Goal: Task Accomplishment & Management: Manage account settings

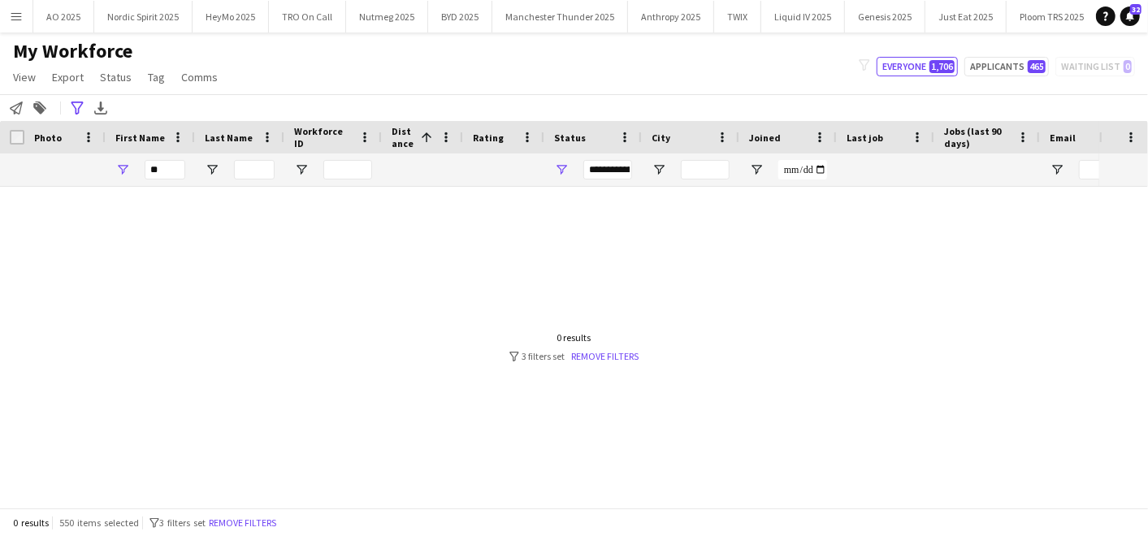
type input "*"
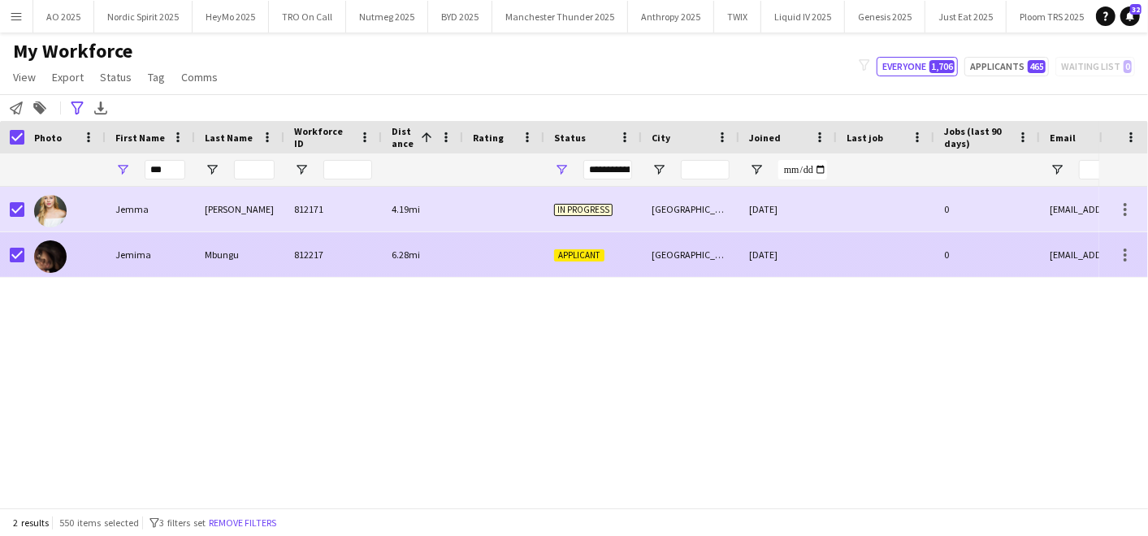
click at [114, 260] on div "Jemima" at bounding box center [150, 254] width 89 height 45
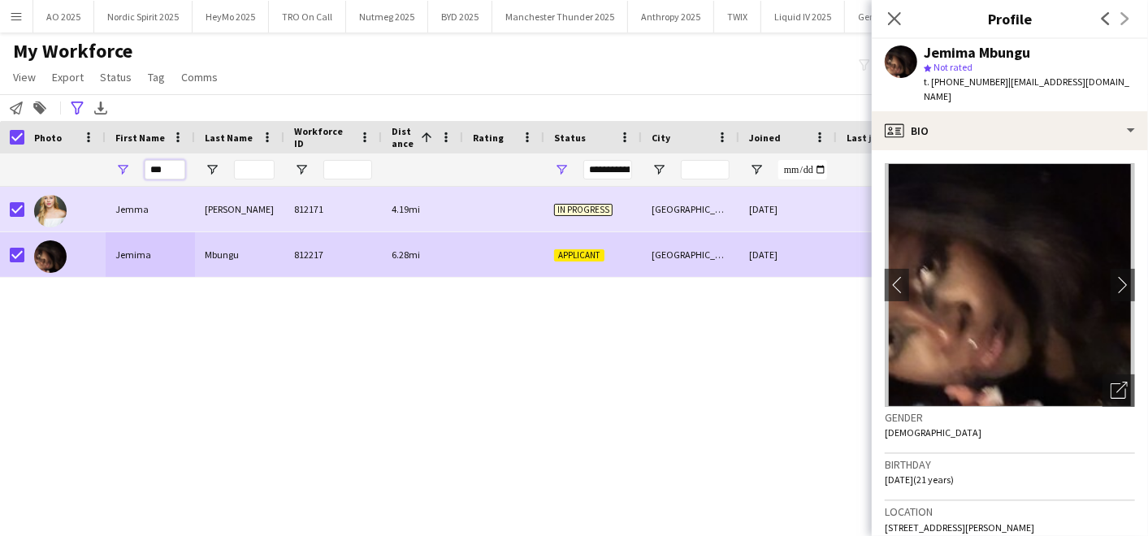
click at [166, 174] on input "***" at bounding box center [165, 170] width 41 height 20
click at [80, 106] on icon "Advanced filters" at bounding box center [77, 108] width 13 height 13
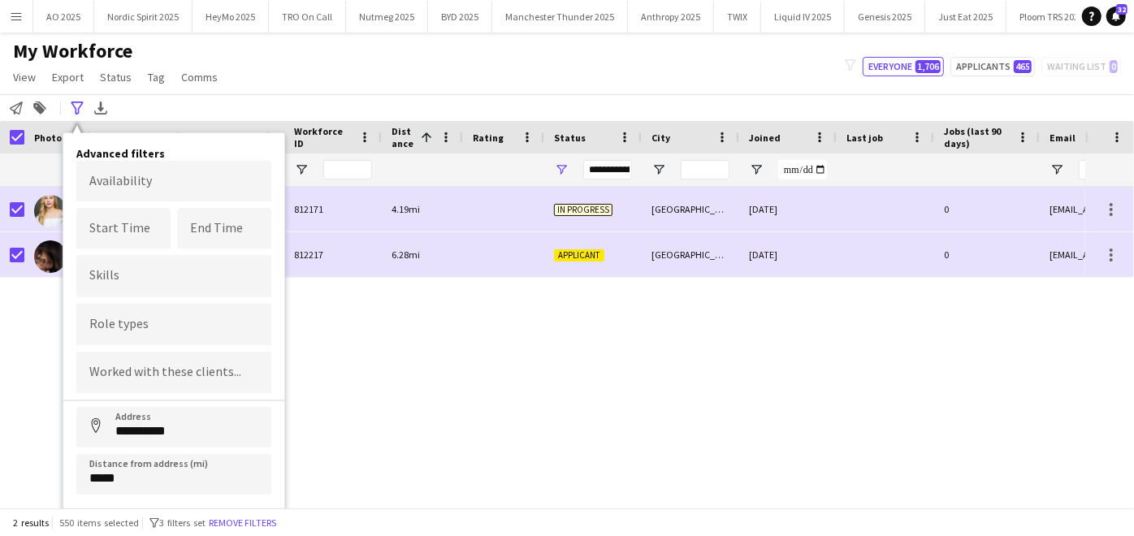
scroll to position [26, 0]
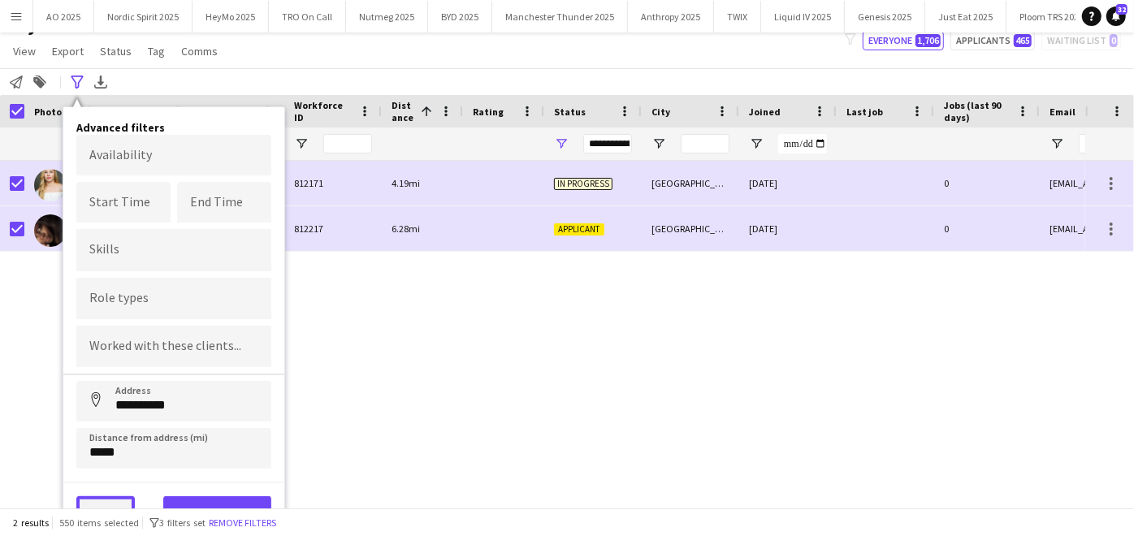
click at [109, 499] on button "Clear" at bounding box center [105, 512] width 59 height 33
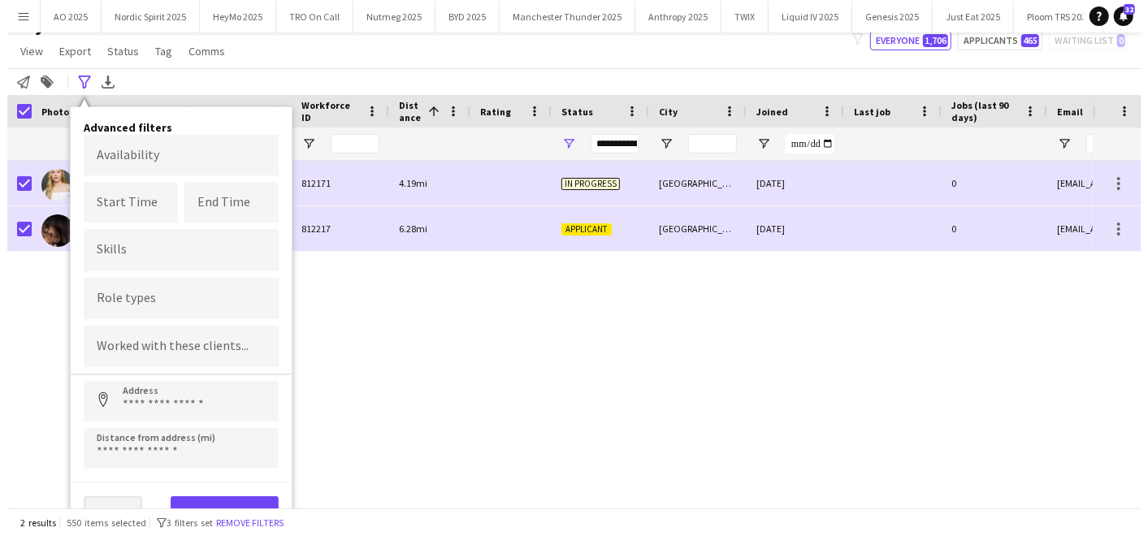
scroll to position [0, 0]
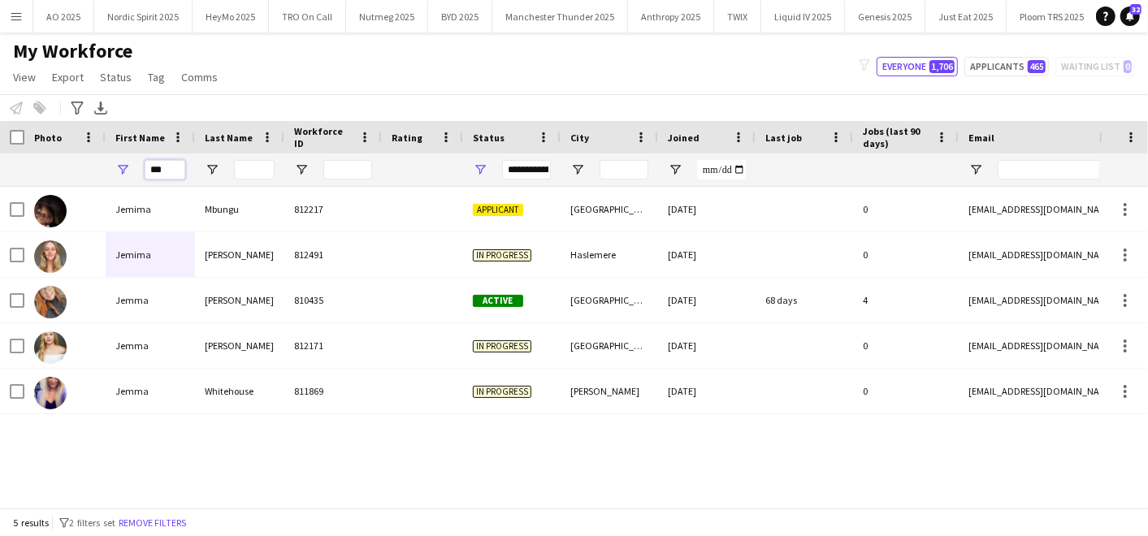
click at [169, 169] on input "***" at bounding box center [165, 170] width 41 height 20
type input "*"
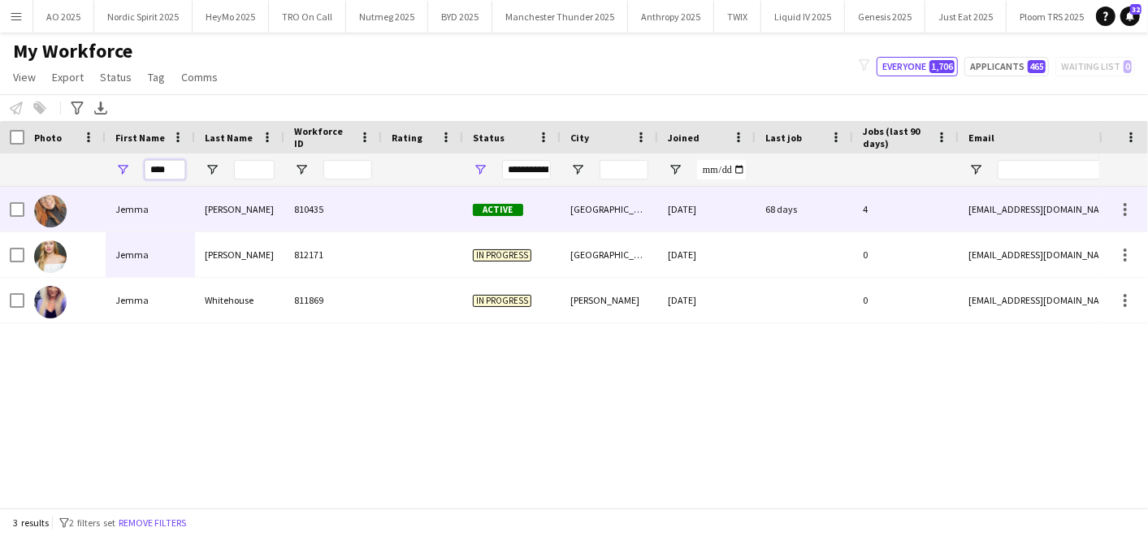
type input "****"
click at [133, 217] on div "Jemma" at bounding box center [150, 209] width 89 height 45
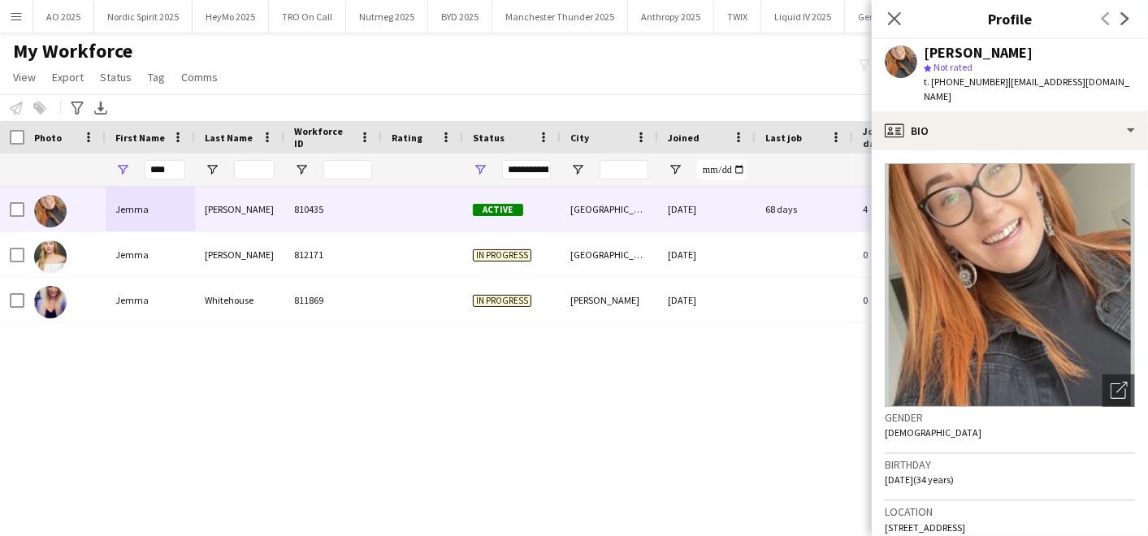
drag, startPoint x: 1048, startPoint y: 509, endPoint x: 1086, endPoint y: 506, distance: 38.3
click at [1086, 506] on div "Location [STREET_ADDRESS]" at bounding box center [1010, 524] width 250 height 47
copy span "NN7 4AT"
click at [180, 16] on button "Nordic Spirit 2025 Close" at bounding box center [143, 17] width 98 height 32
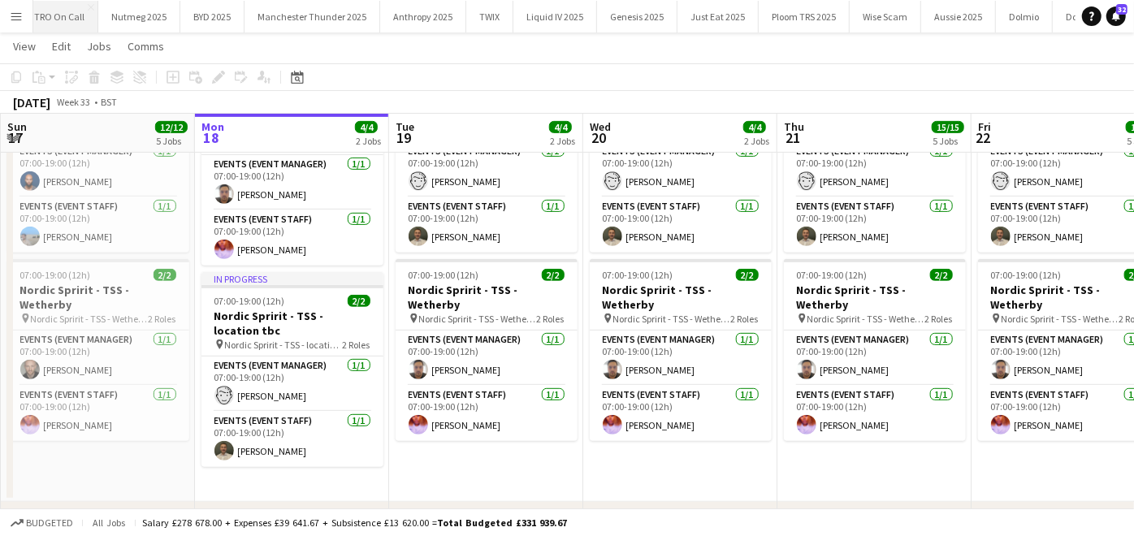
scroll to position [0, 254]
click at [622, 8] on button "Genesis 2025 Close" at bounding box center [636, 17] width 80 height 32
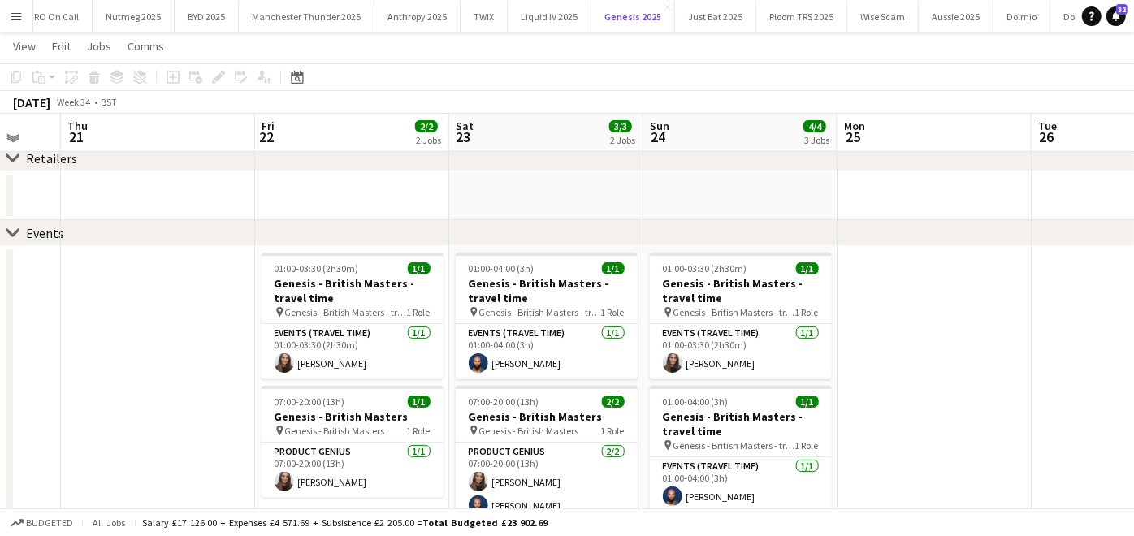
scroll to position [85, 0]
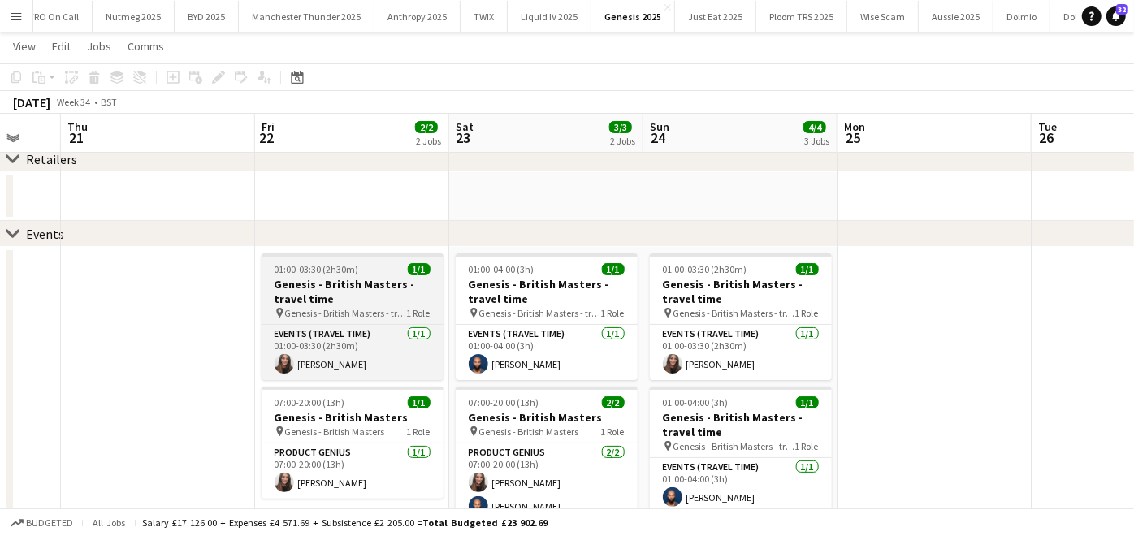
click at [367, 273] on div "01:00-03:30 (2h30m) 1/1" at bounding box center [353, 269] width 182 height 12
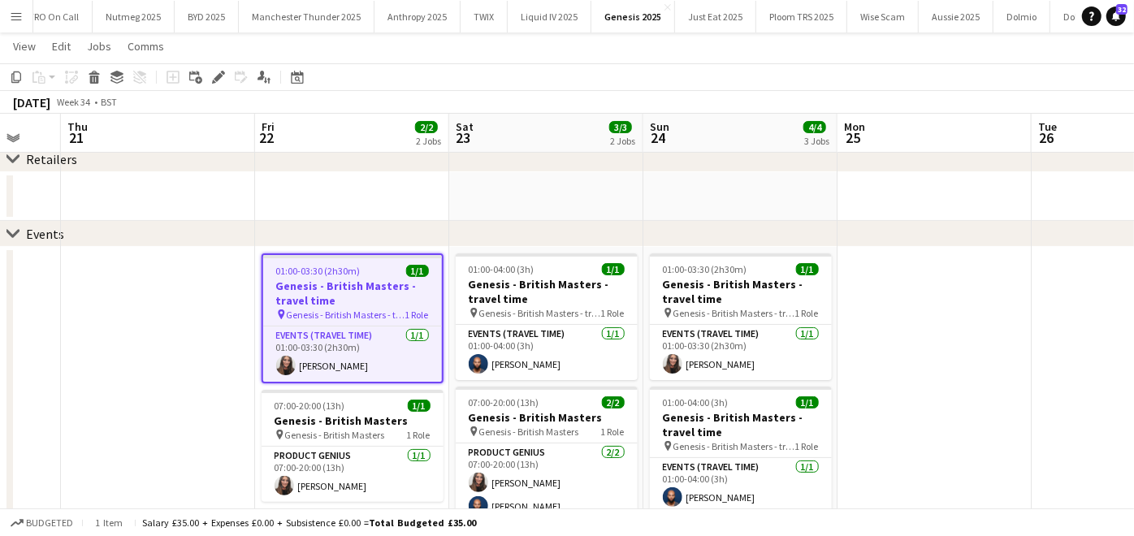
click at [208, 296] on app-date-cell at bounding box center [158, 477] width 194 height 460
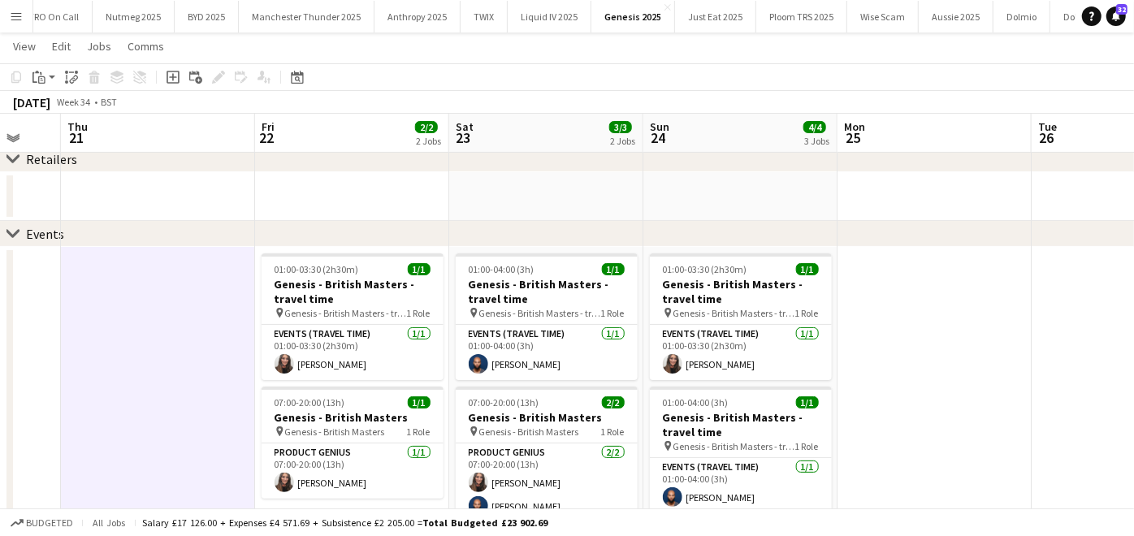
click at [175, 286] on app-date-cell at bounding box center [158, 477] width 194 height 460
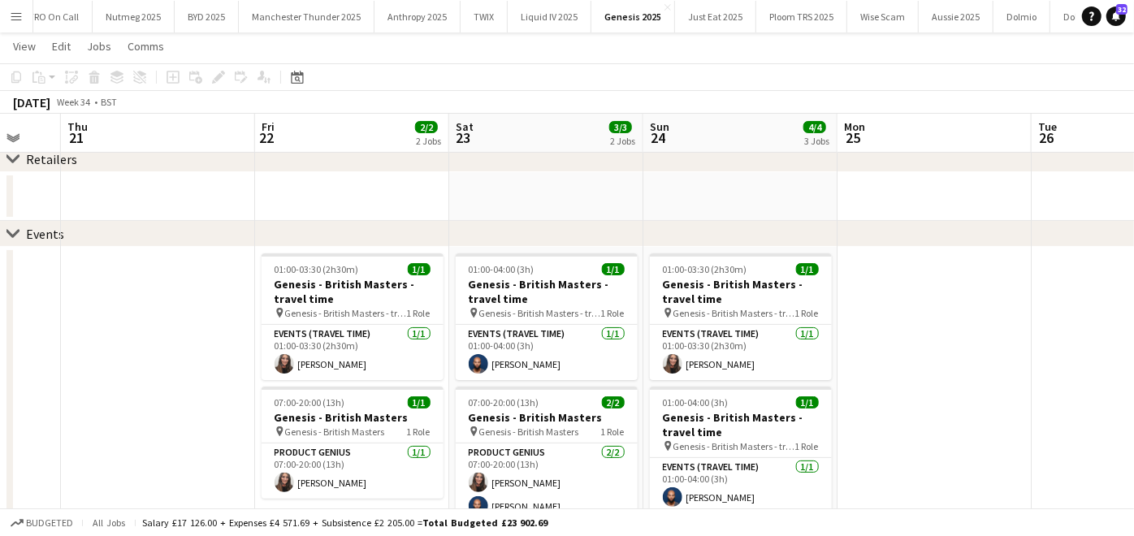
click at [175, 286] on app-date-cell at bounding box center [158, 477] width 194 height 460
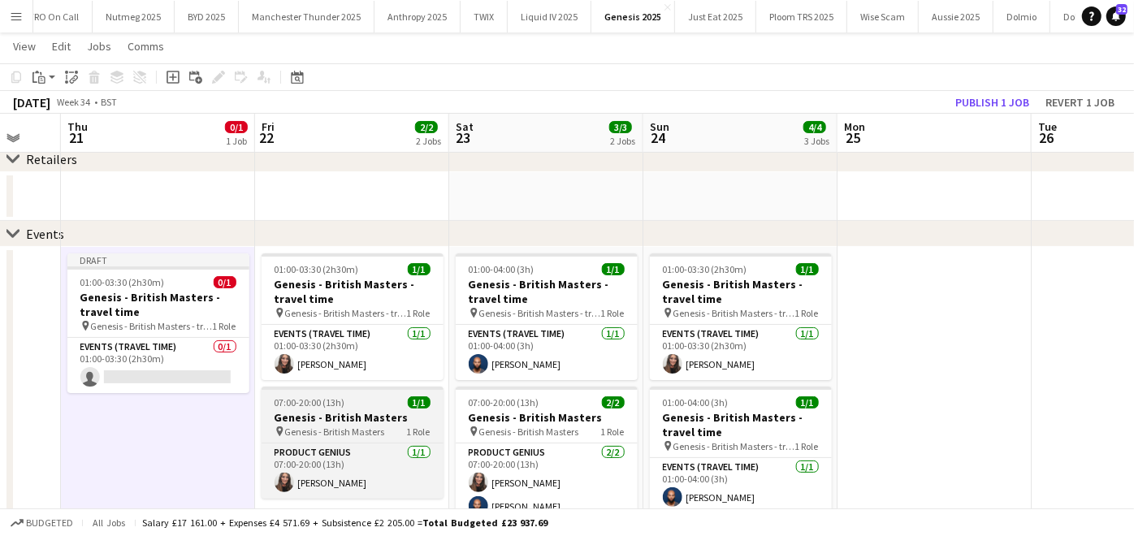
click at [306, 397] on span "07:00-20:00 (13h)" at bounding box center [310, 403] width 71 height 12
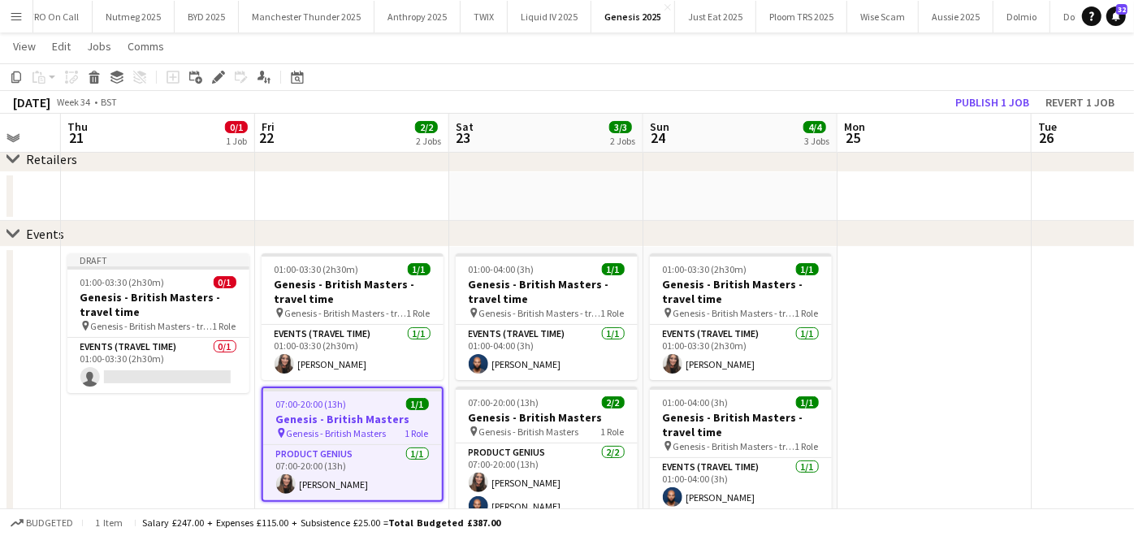
click at [204, 425] on app-date-cell "Draft 01:00-03:30 (2h30m) 0/1 Genesis - British Masters - travel time pin Genes…" at bounding box center [158, 477] width 194 height 460
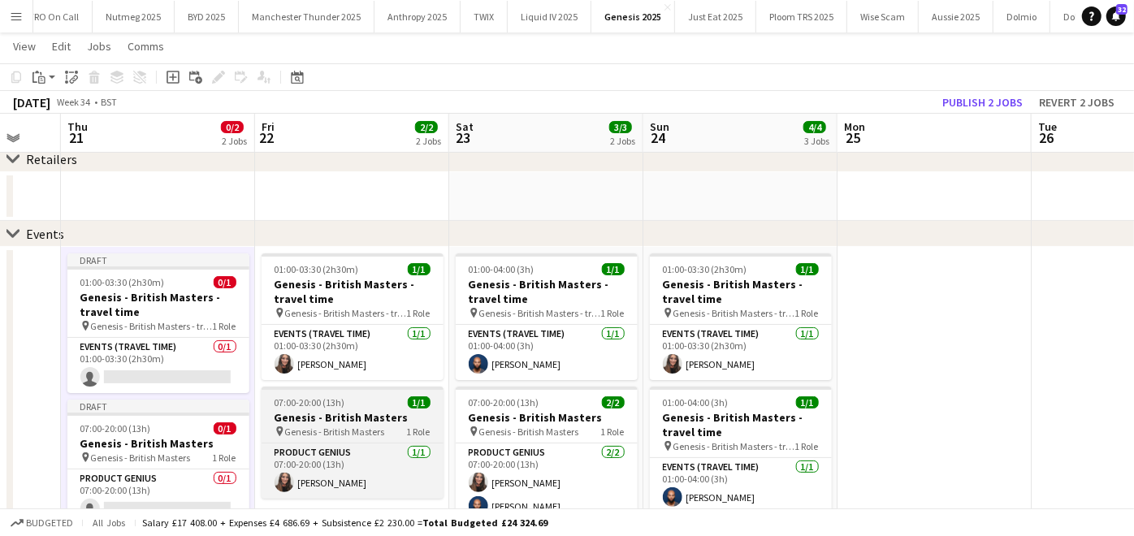
click at [329, 398] on span "07:00-20:00 (13h)" at bounding box center [310, 403] width 71 height 12
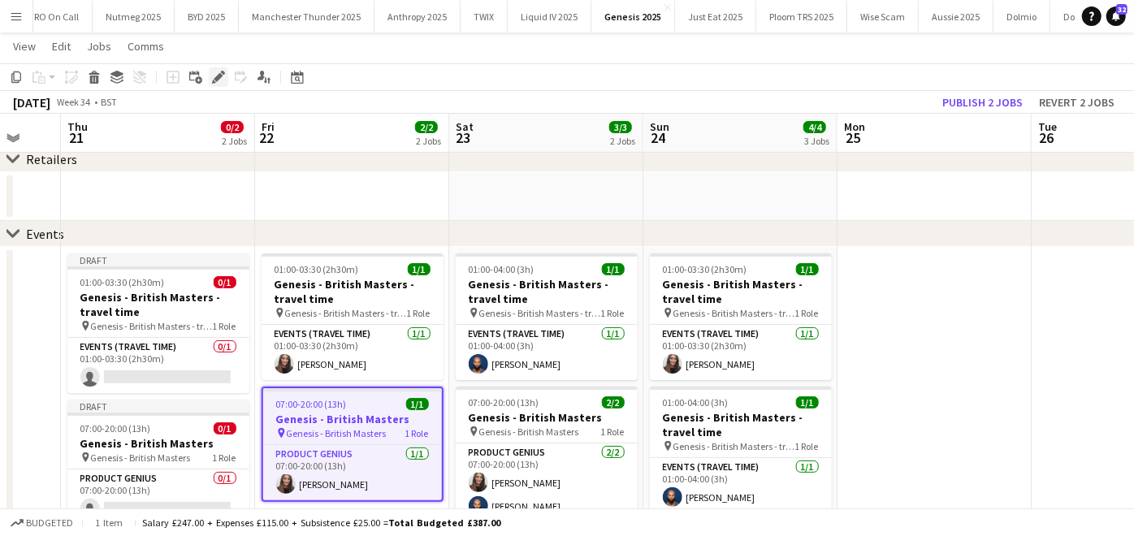
click at [225, 85] on div "Edit" at bounding box center [219, 77] width 20 height 20
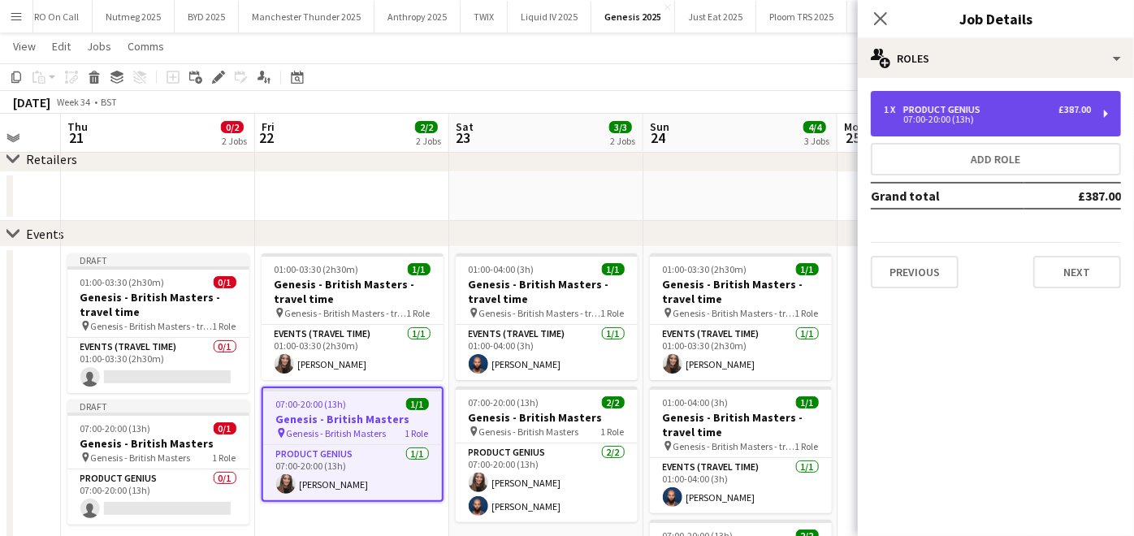
click at [932, 118] on div "07:00-20:00 (13h)" at bounding box center [987, 119] width 207 height 8
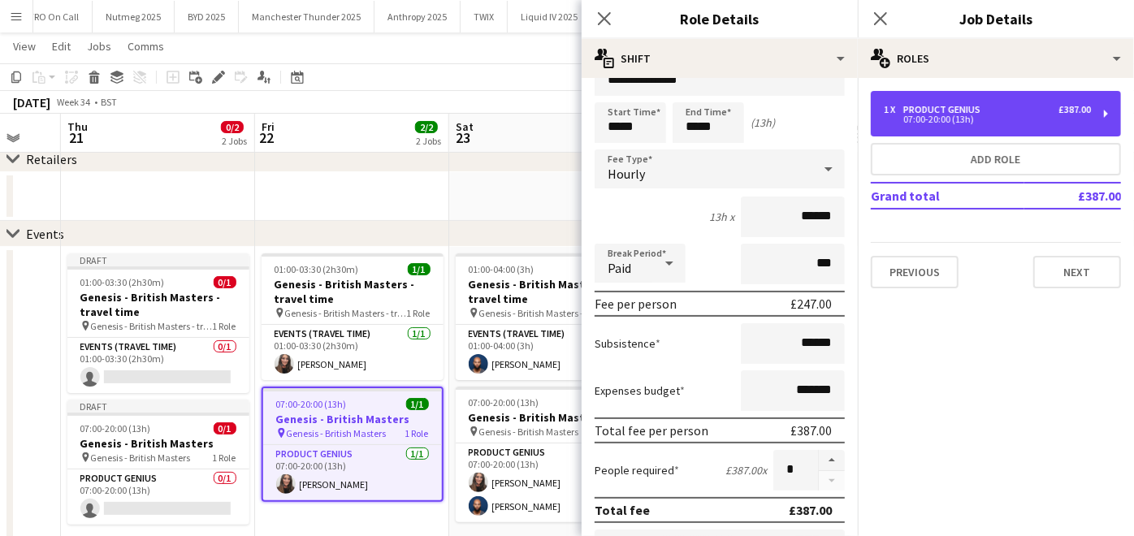
scroll to position [37, 0]
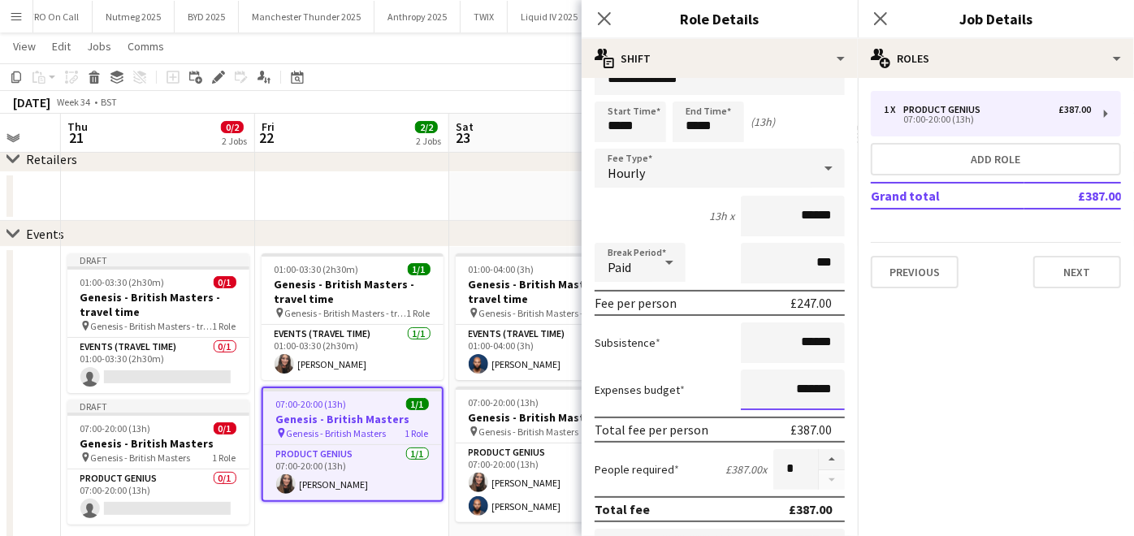
click at [789, 386] on input "*******" at bounding box center [793, 390] width 104 height 41
type input "******"
click at [512, 206] on app-date-cell at bounding box center [546, 196] width 194 height 49
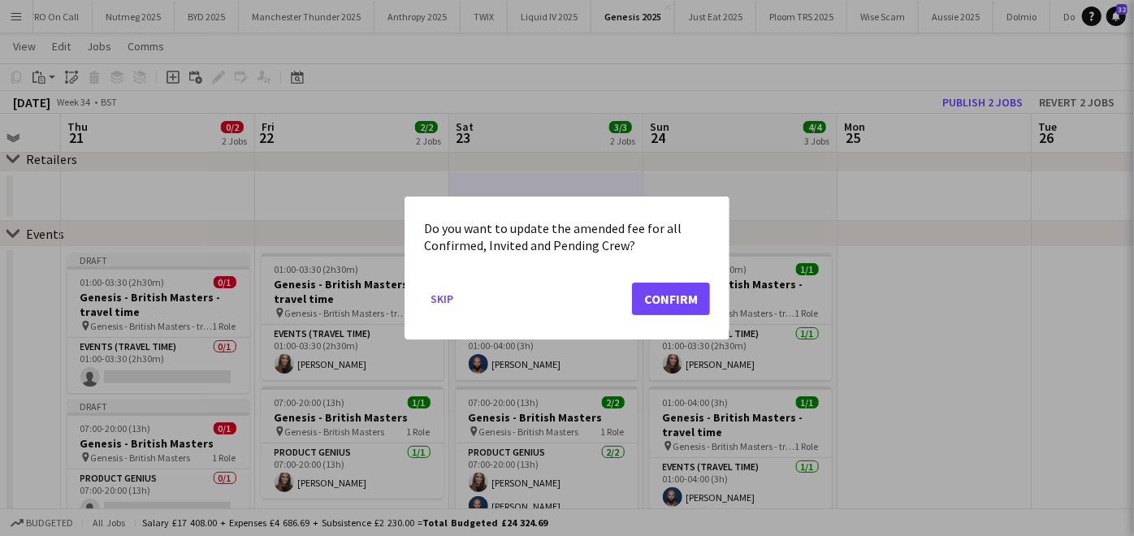
scroll to position [0, 0]
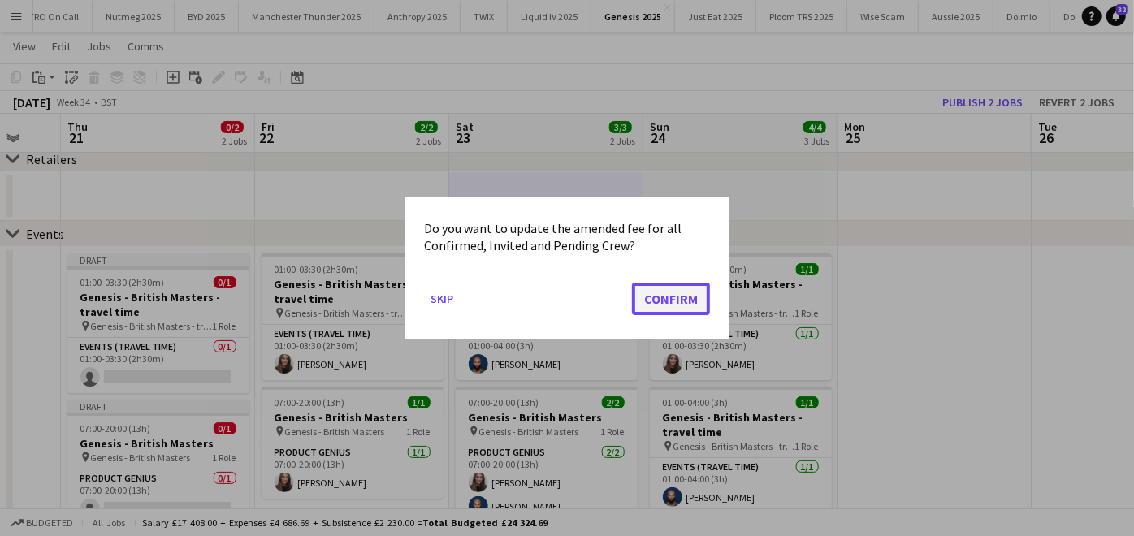
click at [681, 291] on button "Confirm" at bounding box center [671, 299] width 78 height 33
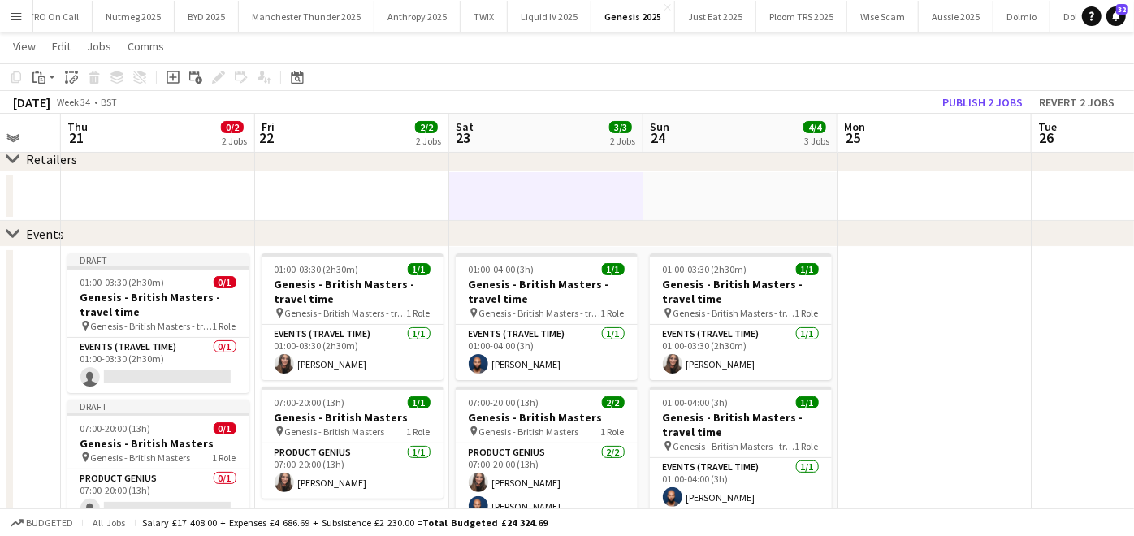
scroll to position [85, 0]
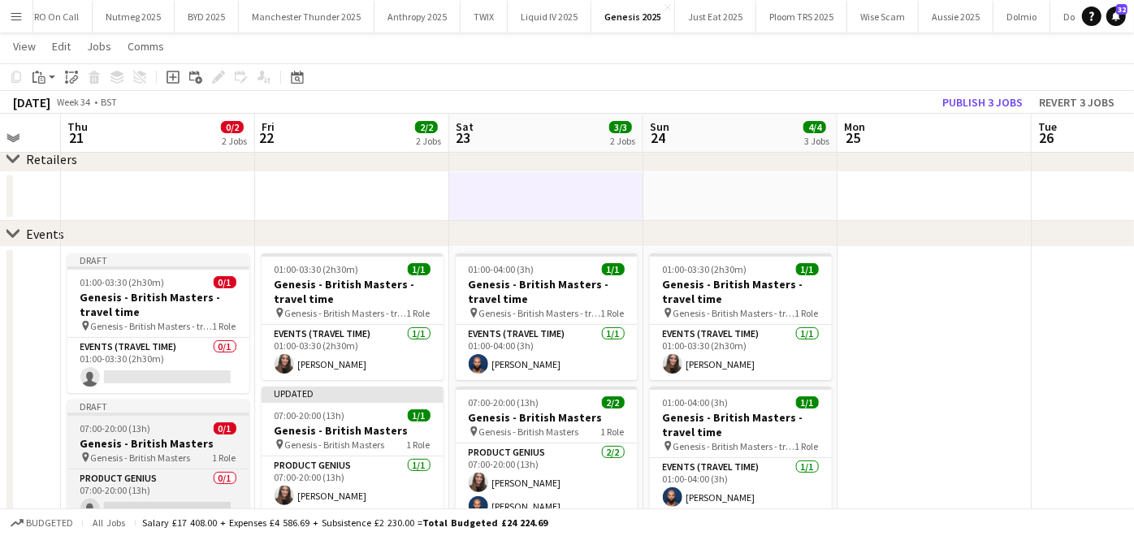
click at [148, 427] on span "07:00-20:00 (13h)" at bounding box center [115, 429] width 71 height 12
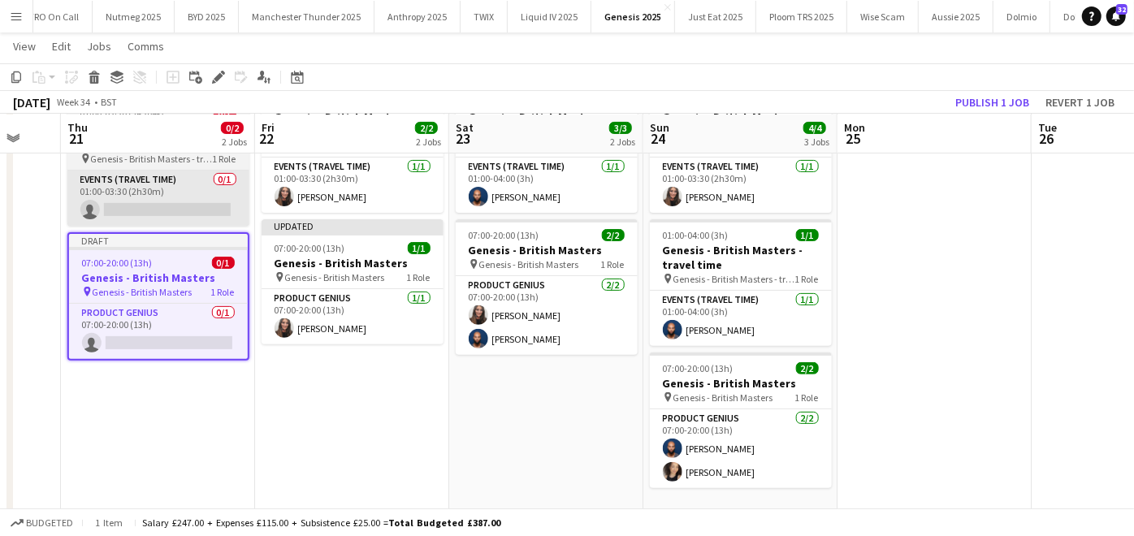
scroll to position [253, 0]
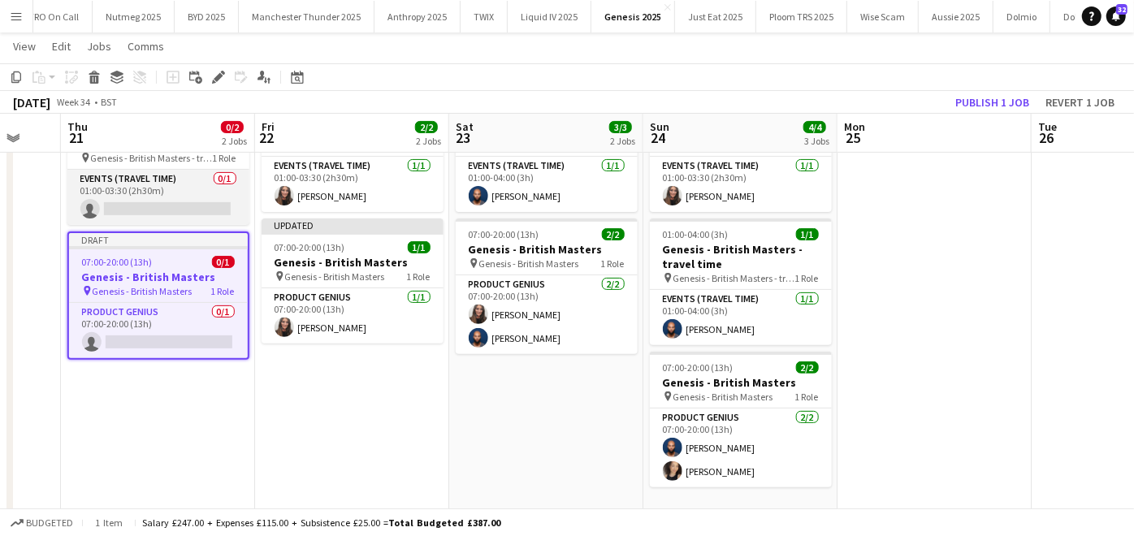
click at [151, 213] on app-card-role "Events (Travel Time) 0/1 01:00-03:30 (2h30m) single-neutral-actions" at bounding box center [158, 197] width 182 height 55
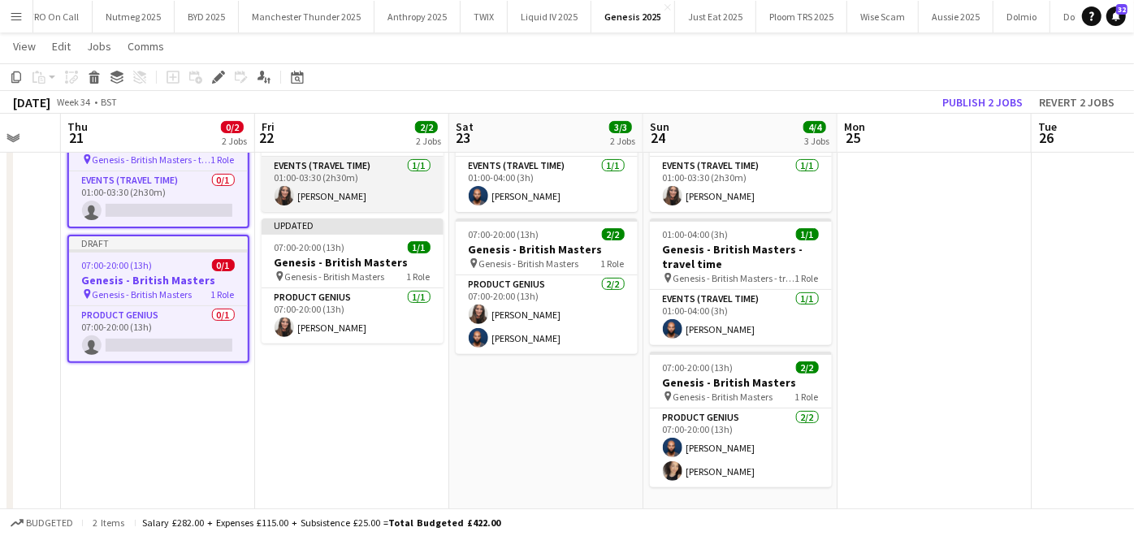
scroll to position [0, 0]
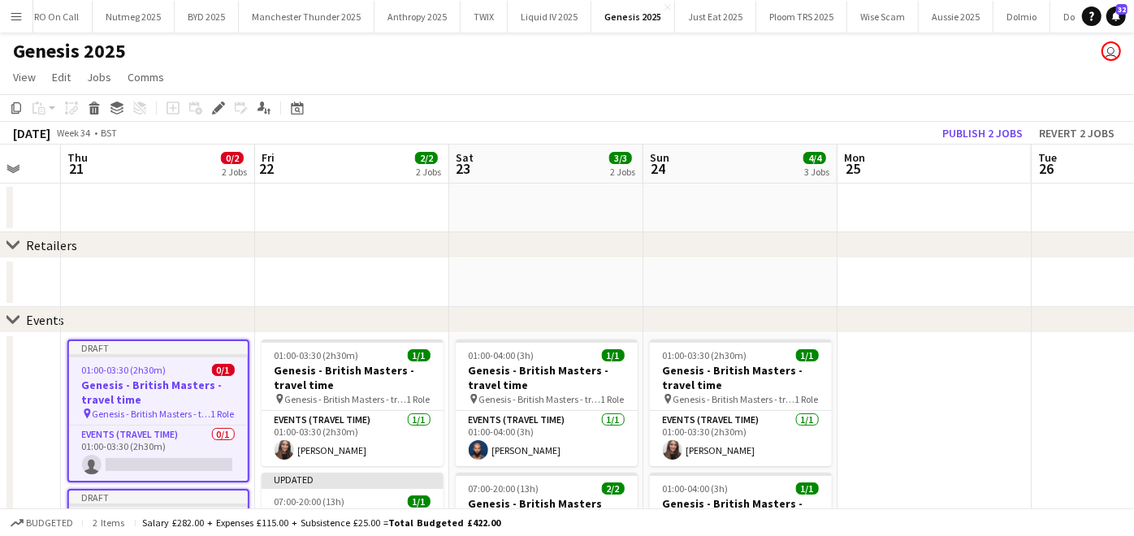
click at [180, 383] on h3 "Genesis - British Masters - travel time" at bounding box center [158, 392] width 179 height 29
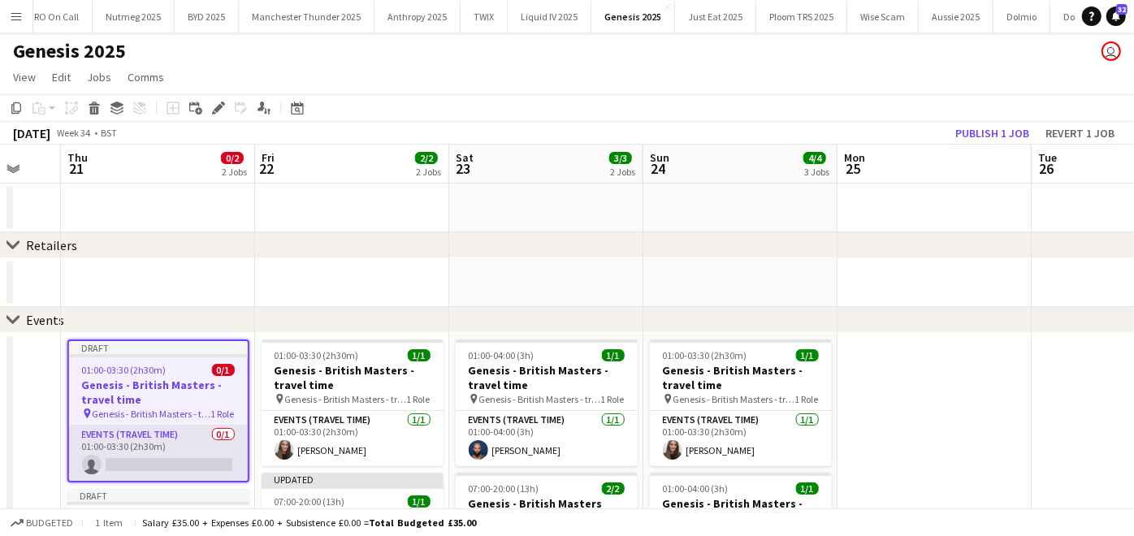
click at [143, 461] on app-card-role "Events (Travel Time) 0/1 01:00-03:30 (2h30m) single-neutral-actions" at bounding box center [158, 453] width 179 height 55
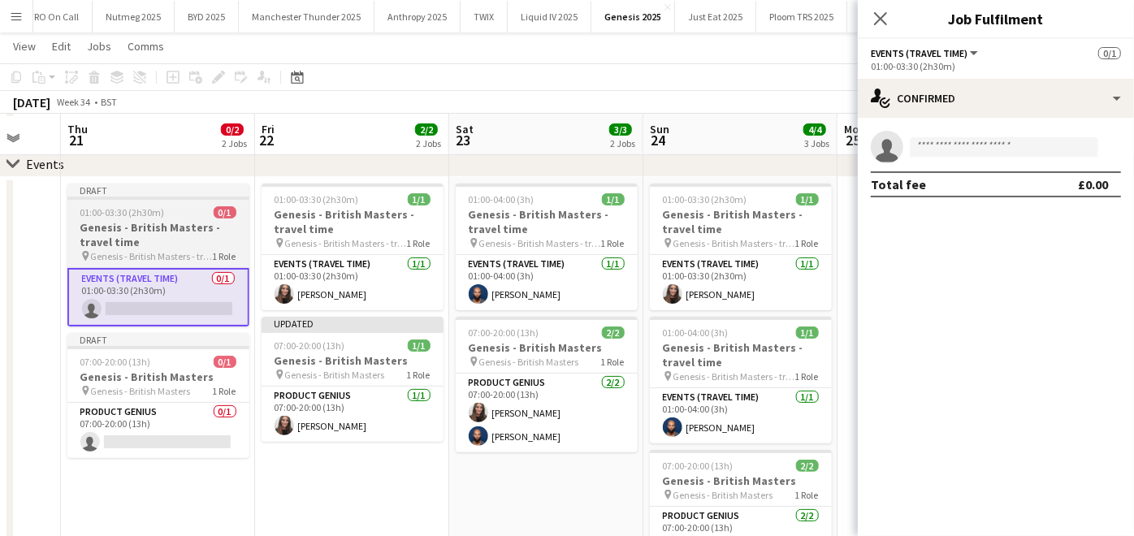
scroll to position [158, 0]
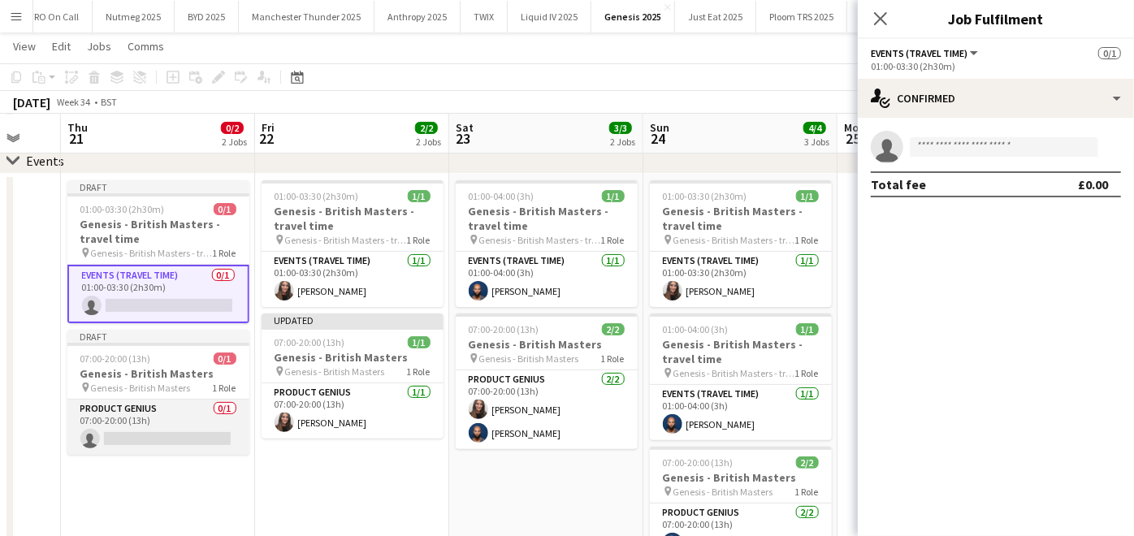
click at [141, 415] on app-card-role "Product Genius 0/1 07:00-20:00 (13h) single-neutral-actions" at bounding box center [158, 427] width 182 height 55
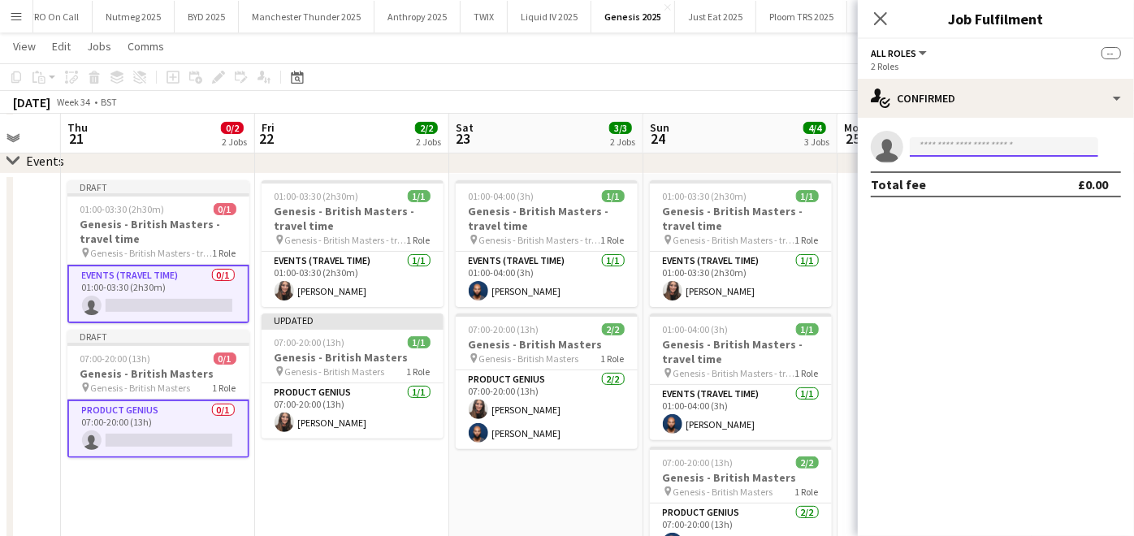
click at [984, 141] on input at bounding box center [1004, 147] width 189 height 20
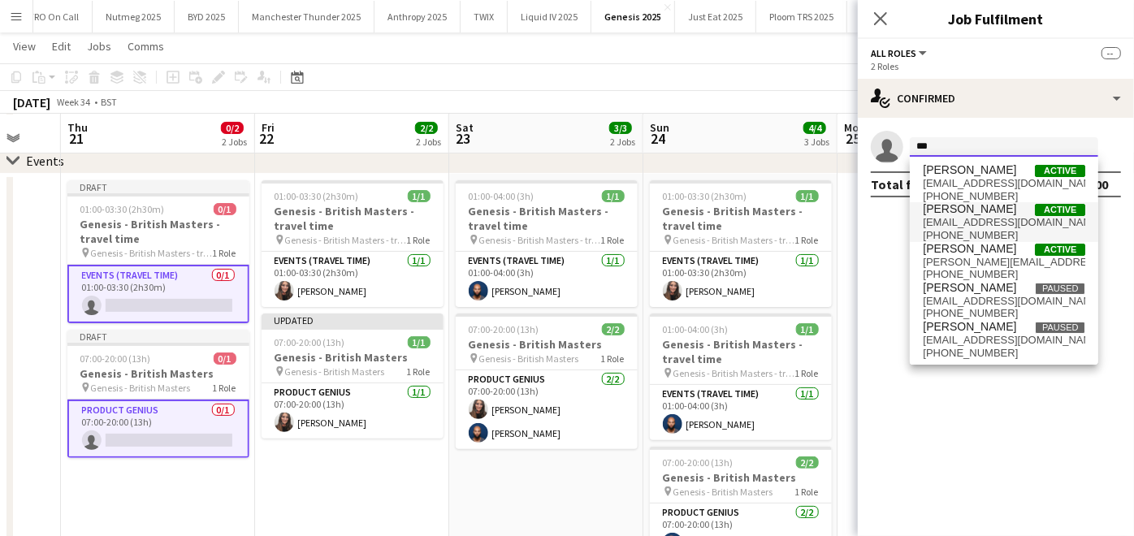
type input "***"
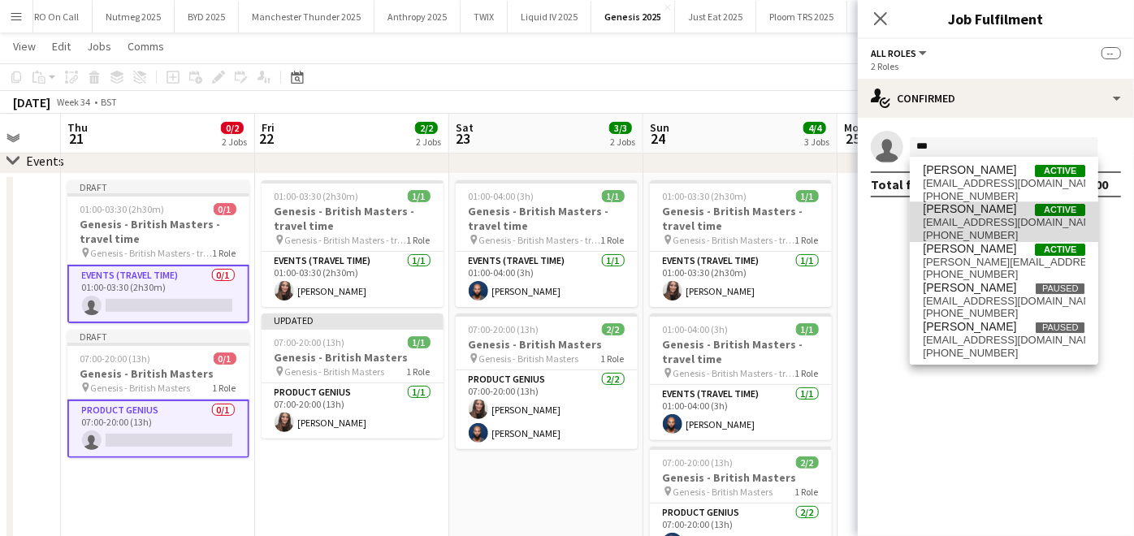
click at [971, 210] on span "[PERSON_NAME]" at bounding box center [969, 209] width 93 height 14
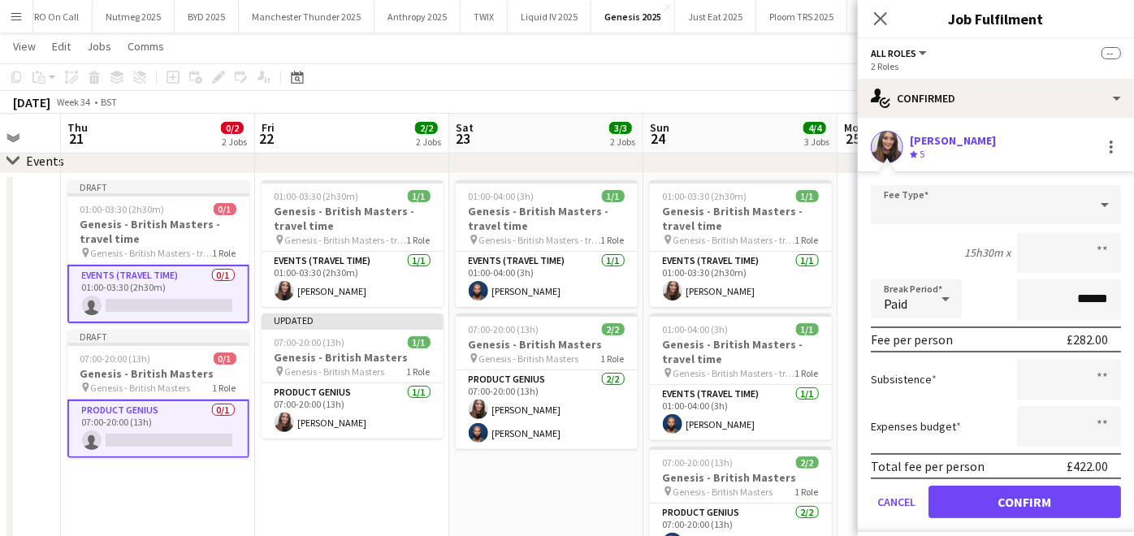
scroll to position [40, 0]
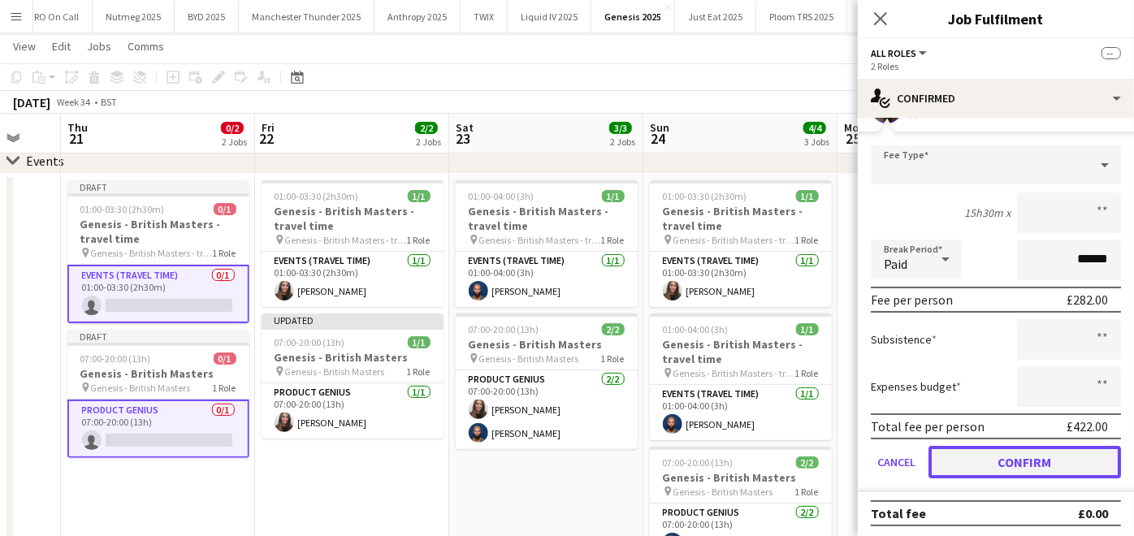
click at [980, 459] on button "Confirm" at bounding box center [1025, 462] width 193 height 33
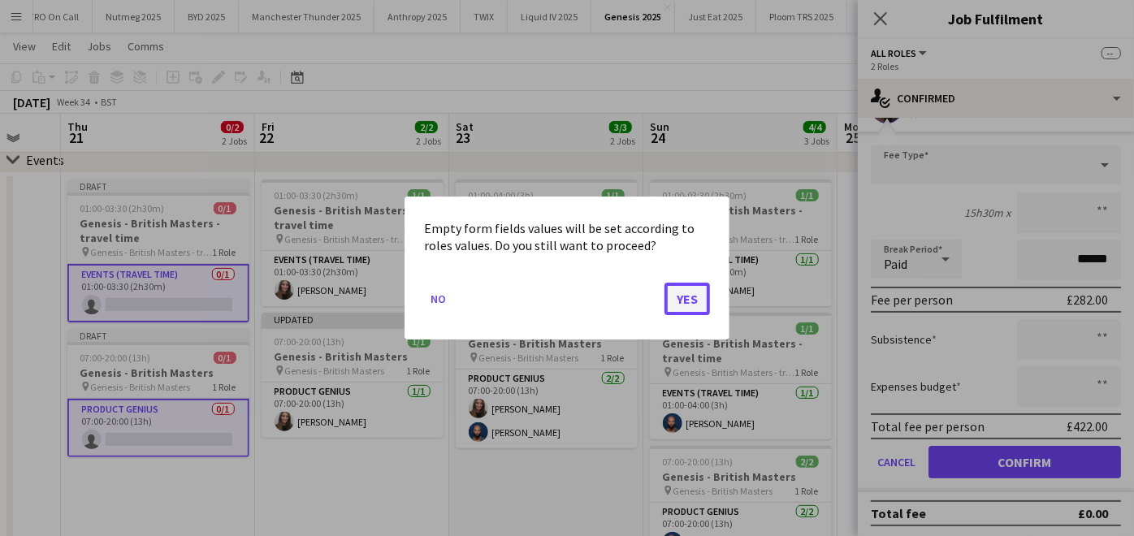
click at [694, 286] on button "Yes" at bounding box center [688, 299] width 46 height 33
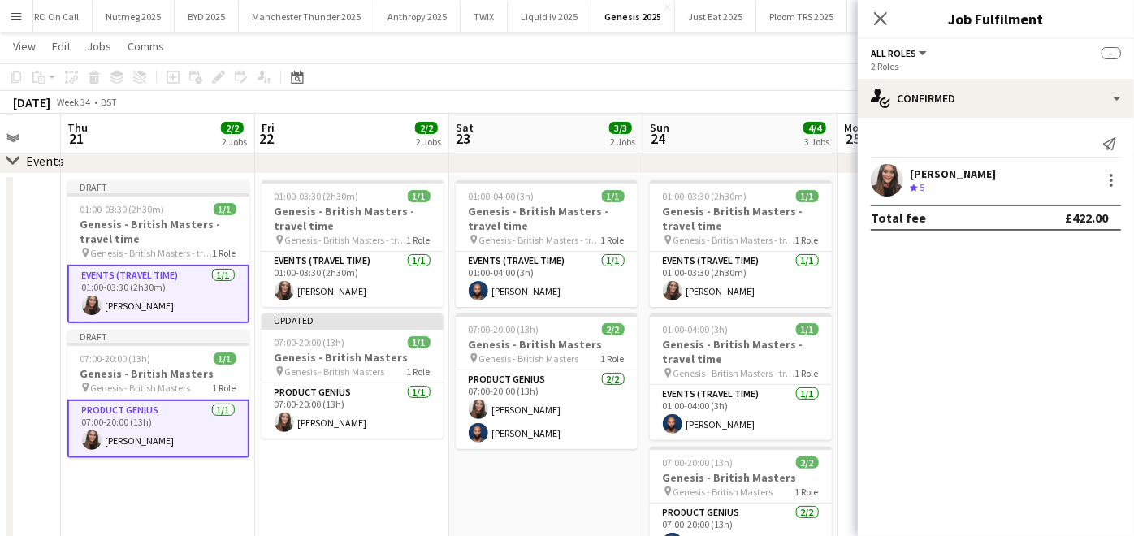
click at [339, 461] on app-date-cell "01:00-03:30 (2h30m) 1/1 Genesis - British Masters - travel time pin Genesis - B…" at bounding box center [352, 404] width 194 height 460
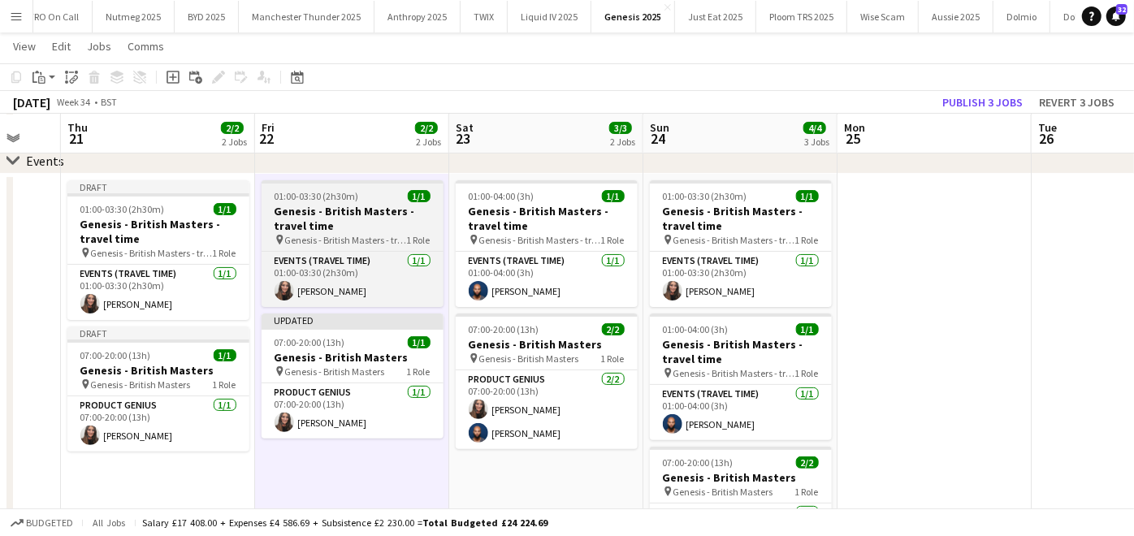
click at [334, 184] on app-job-card "01:00-03:30 (2h30m) 1/1 Genesis - British Masters - travel time pin Genesis - B…" at bounding box center [353, 243] width 182 height 127
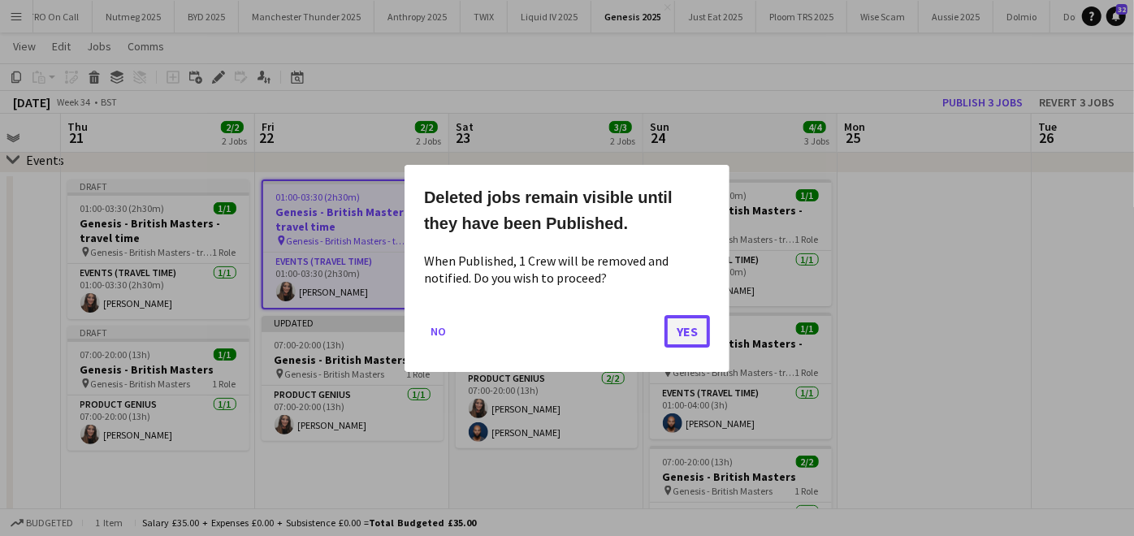
click at [687, 319] on button "Yes" at bounding box center [688, 330] width 46 height 33
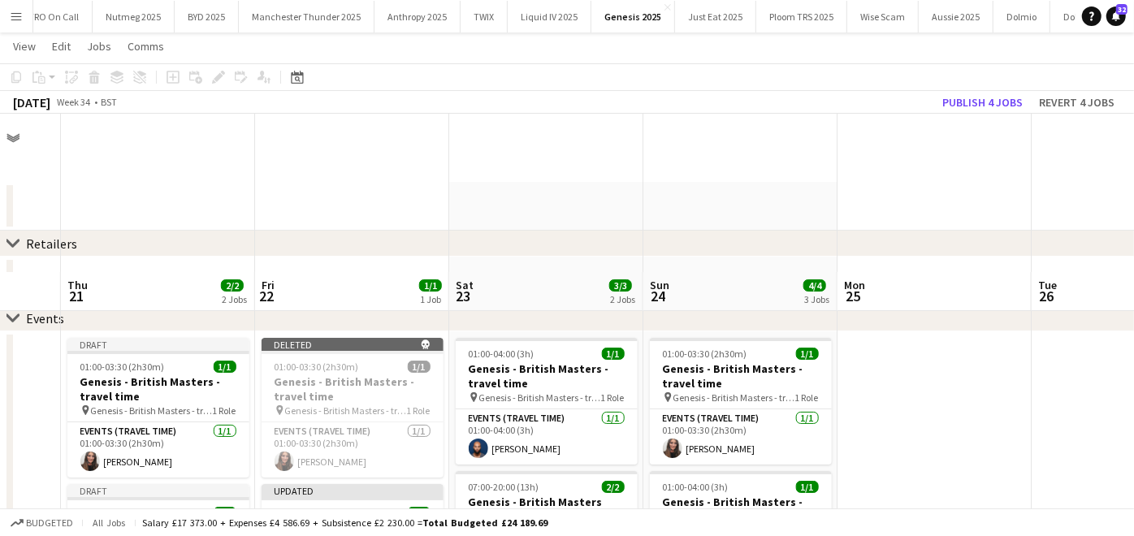
scroll to position [158, 0]
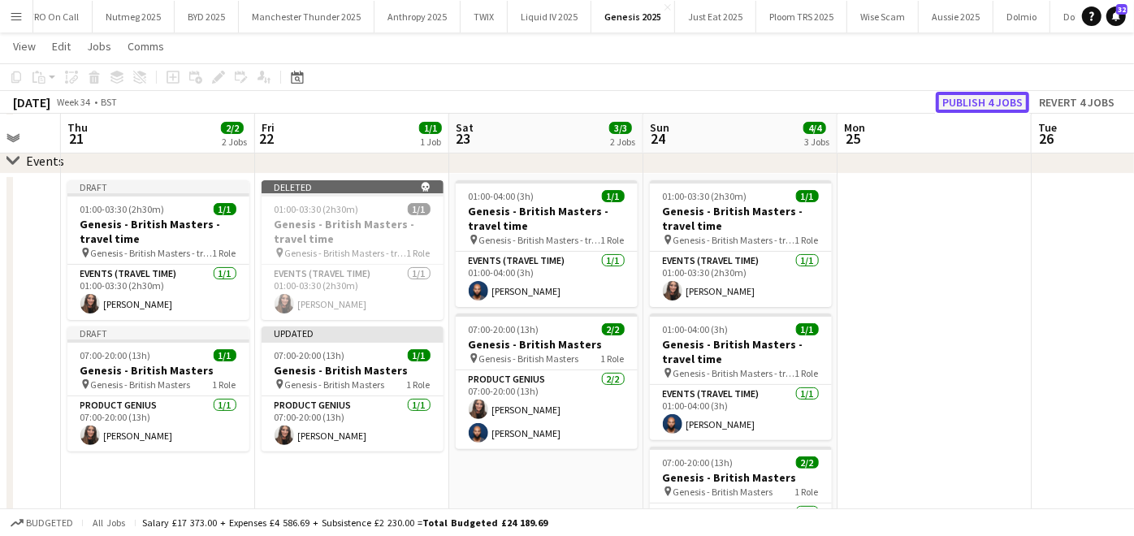
click at [984, 95] on button "Publish 4 jobs" at bounding box center [982, 102] width 93 height 21
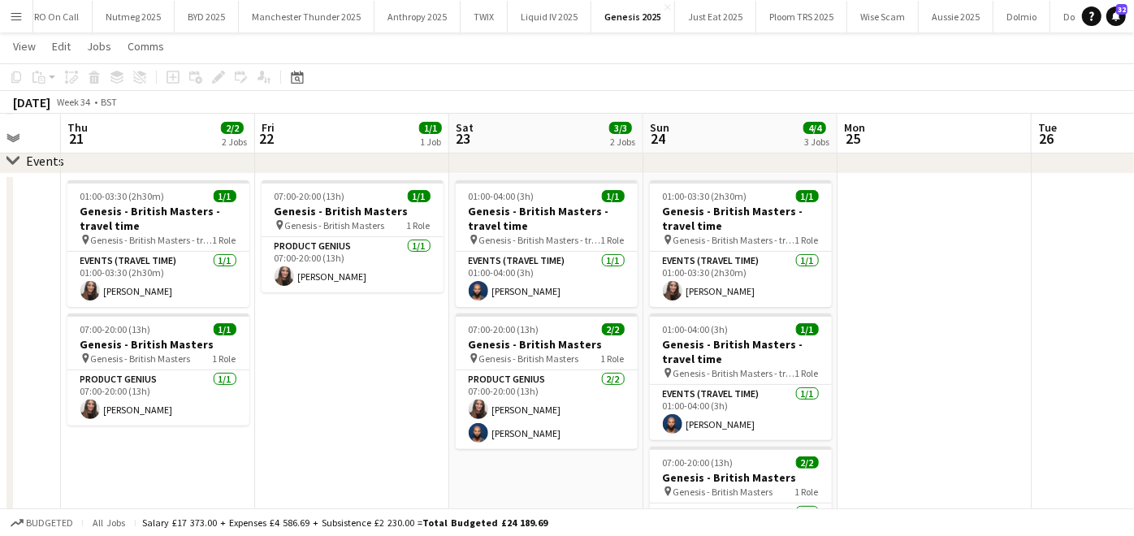
click at [18, 14] on app-icon "Menu" at bounding box center [16, 16] width 13 height 13
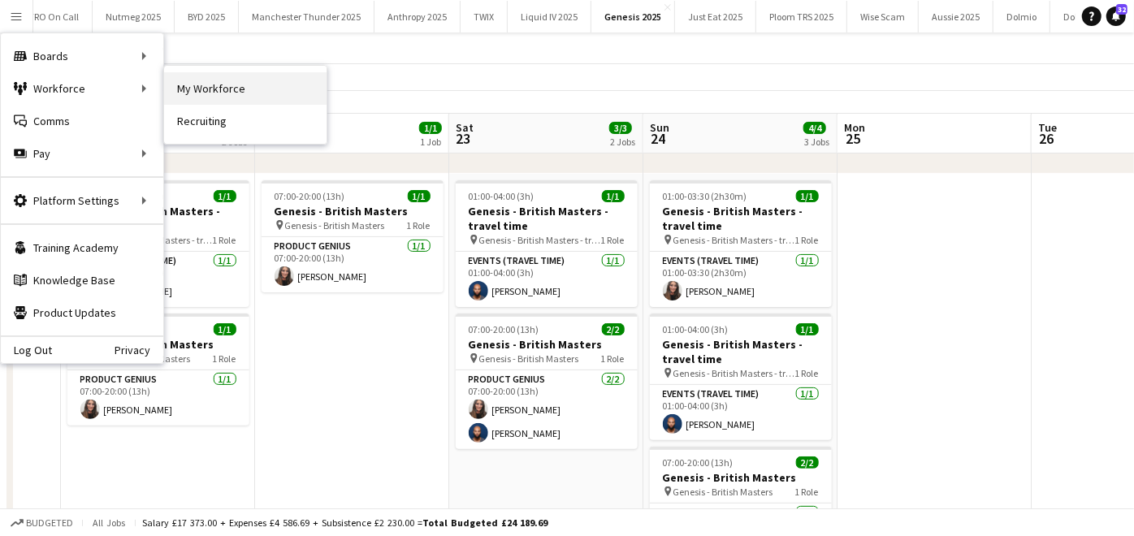
click at [223, 76] on link "My Workforce" at bounding box center [245, 88] width 163 height 33
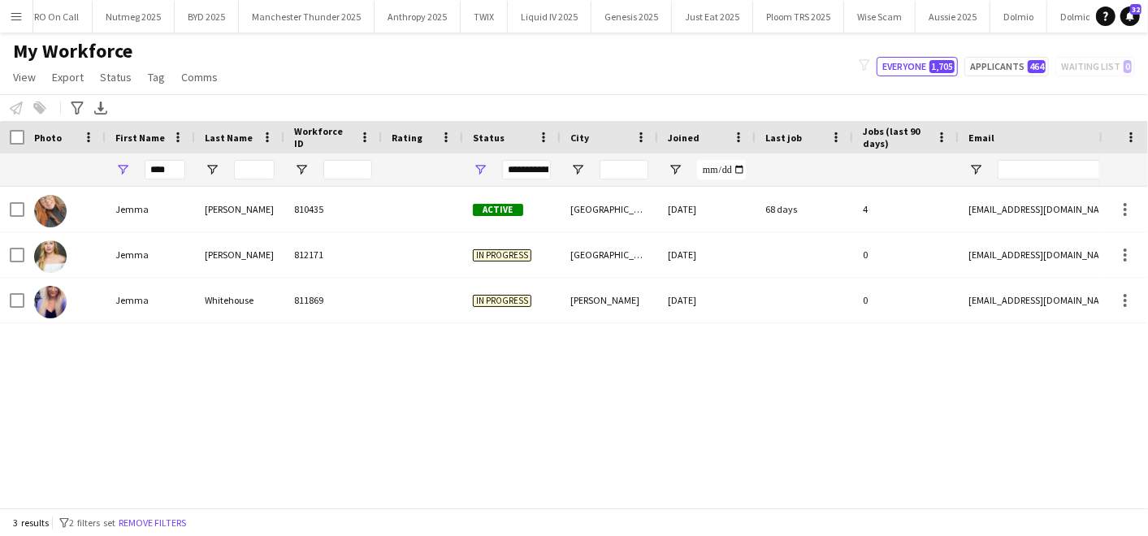
click at [179, 167] on div "****" at bounding box center [150, 170] width 89 height 33
click at [179, 167] on input "****" at bounding box center [165, 170] width 41 height 20
type input "*"
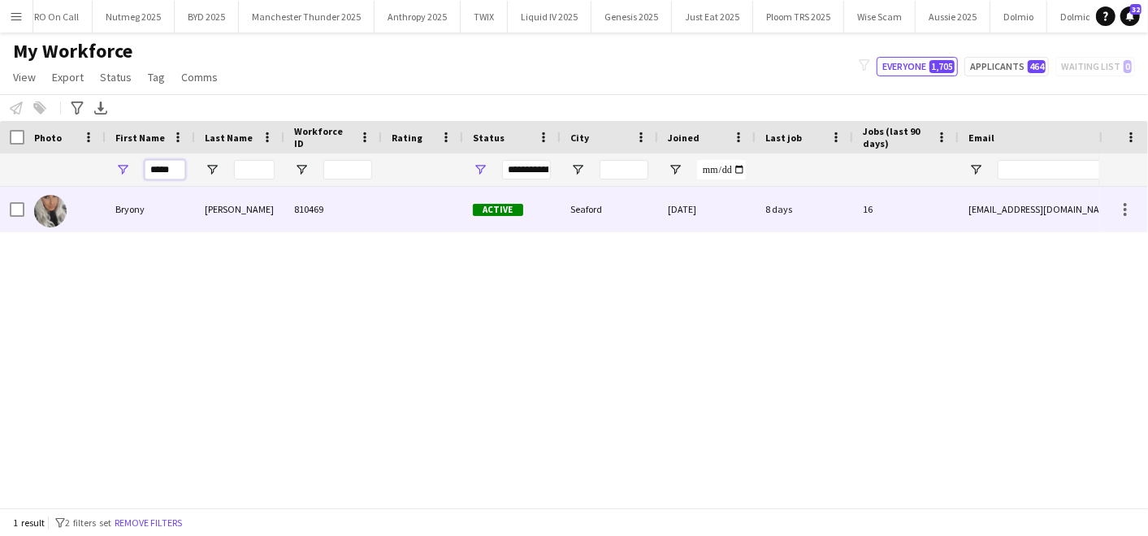
type input "*****"
click at [131, 203] on div "Bryony" at bounding box center [150, 209] width 89 height 45
